Goal: Task Accomplishment & Management: Manage account settings

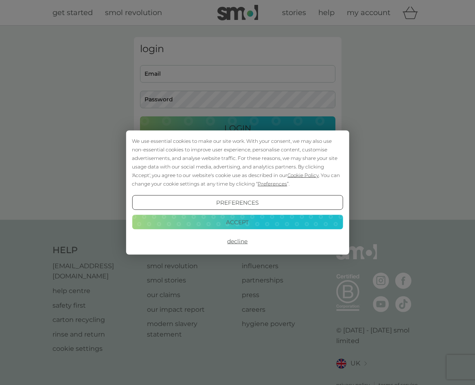
type input "[PERSON_NAME][EMAIL_ADDRESS][DOMAIN_NAME]"
click at [272, 221] on button "Accept" at bounding box center [237, 221] width 211 height 15
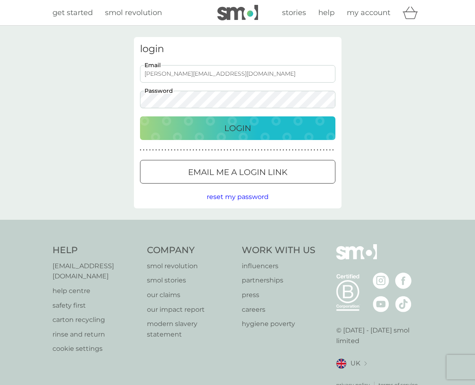
click at [235, 123] on p "Login" at bounding box center [237, 128] width 27 height 13
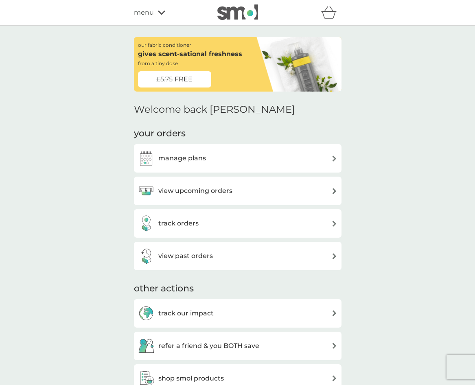
click at [333, 190] on img at bounding box center [334, 191] width 6 height 6
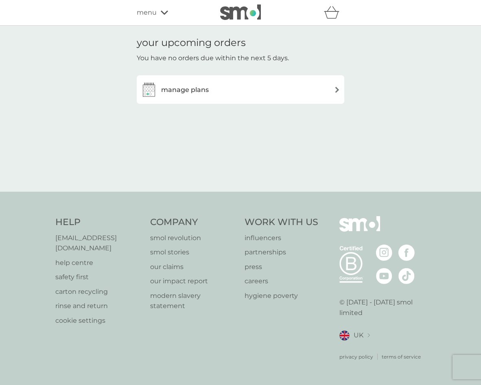
click at [333, 89] on div "manage plans" at bounding box center [240, 89] width 199 height 16
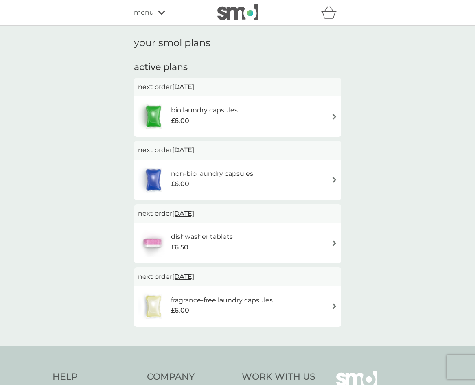
click at [333, 114] on img at bounding box center [334, 116] width 6 height 6
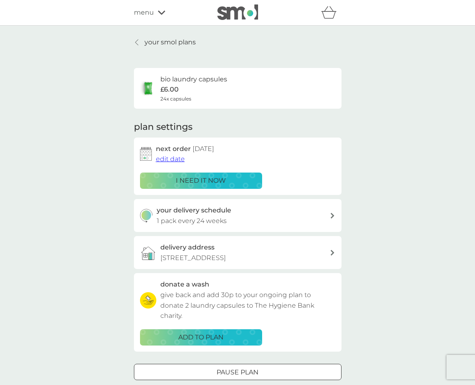
click at [199, 181] on p "i need it now" at bounding box center [201, 180] width 50 height 11
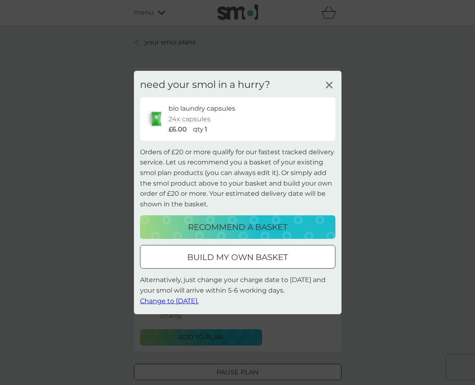
click at [232, 228] on p "recommend a basket" at bounding box center [237, 226] width 99 height 13
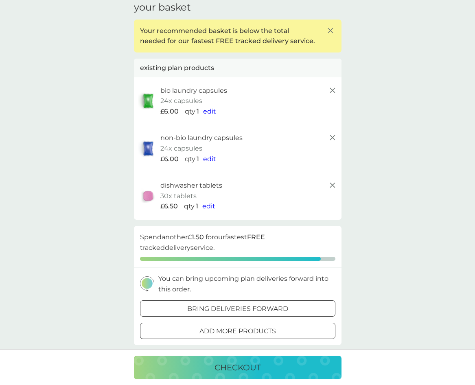
scroll to position [163, 0]
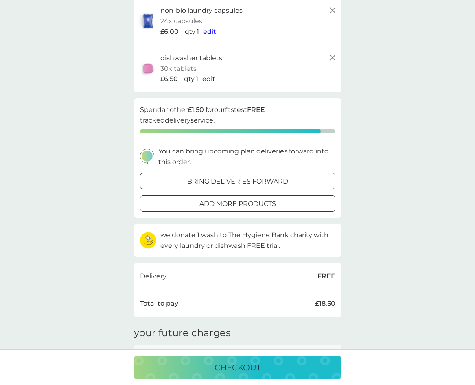
click at [219, 180] on p "bring deliveries forward" at bounding box center [237, 181] width 101 height 11
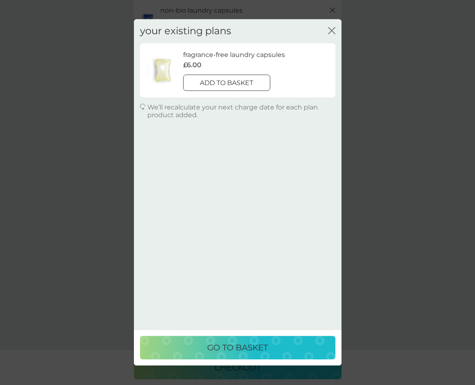
click at [332, 29] on icon "close" at bounding box center [331, 30] width 7 height 7
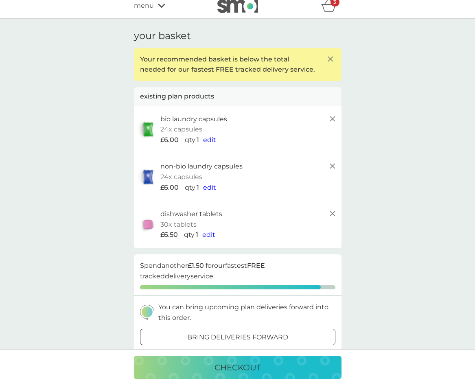
scroll to position [0, 0]
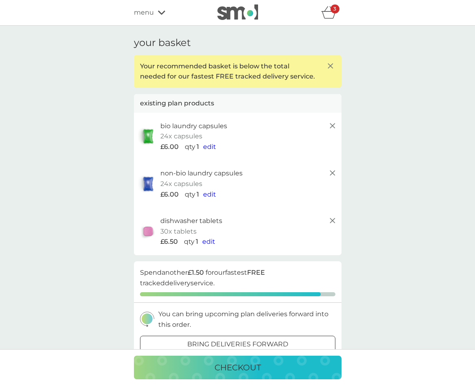
click at [208, 147] on span "edit" at bounding box center [209, 147] width 13 height 8
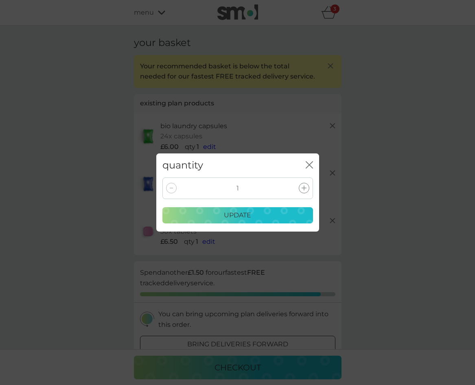
click at [254, 216] on div "update" at bounding box center [238, 215] width 140 height 11
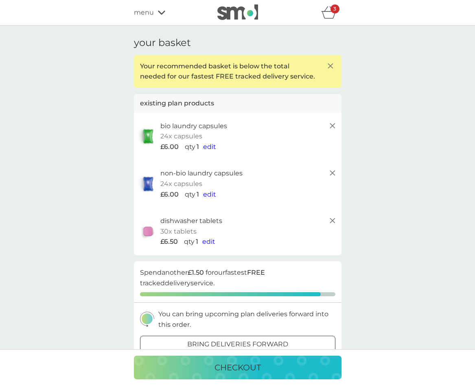
click at [246, 342] on div at bounding box center [237, 344] width 29 height 9
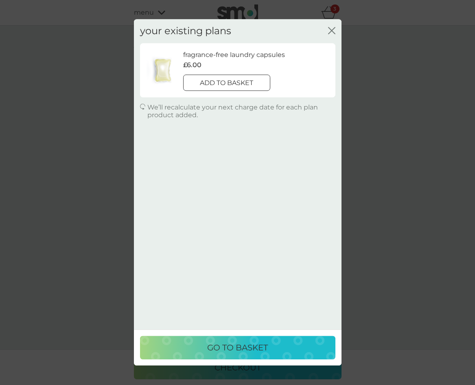
click at [331, 29] on icon "close" at bounding box center [331, 30] width 7 height 7
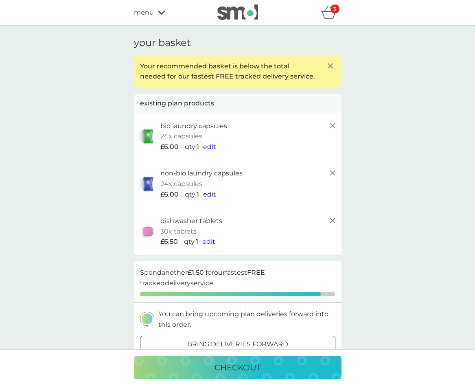
click at [148, 182] on img at bounding box center [148, 183] width 20 height 19
click at [210, 194] on span "edit" at bounding box center [209, 194] width 13 height 8
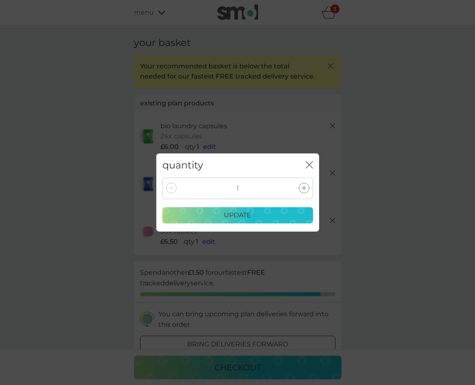
click at [232, 213] on p "update" at bounding box center [237, 215] width 27 height 11
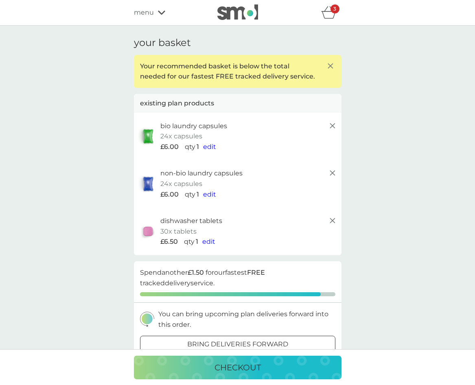
click at [257, 368] on p "checkout" at bounding box center [237, 367] width 46 height 13
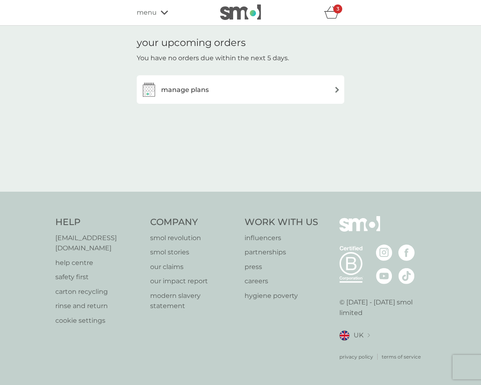
drag, startPoint x: 0, startPoint y: 0, endPoint x: 338, endPoint y: 88, distance: 348.8
click at [338, 88] on img at bounding box center [337, 90] width 6 height 6
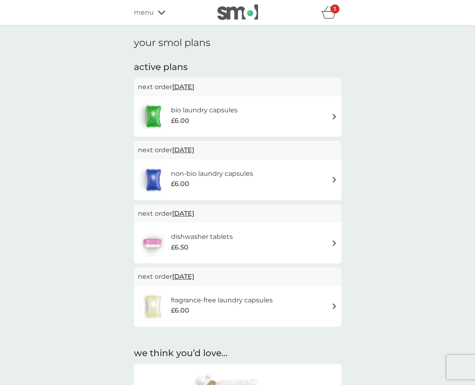
click at [332, 114] on img at bounding box center [334, 116] width 6 height 6
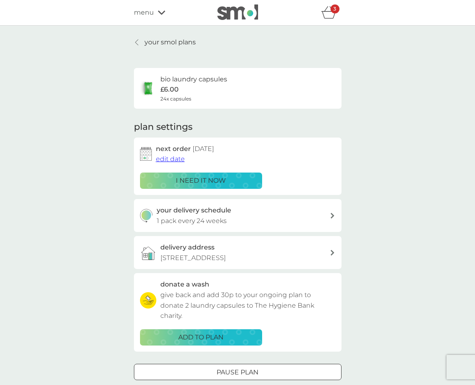
click at [204, 178] on p "i need it now" at bounding box center [201, 180] width 50 height 11
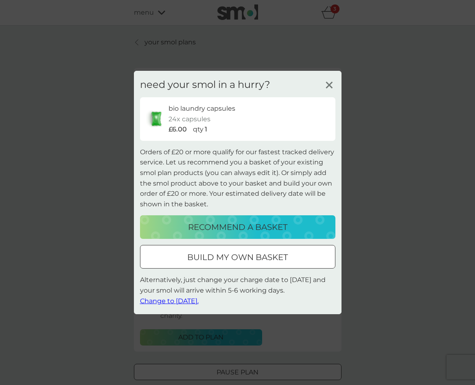
click at [245, 256] on div at bounding box center [237, 257] width 29 height 9
